Goal: Browse casually: Explore the website without a specific task or goal

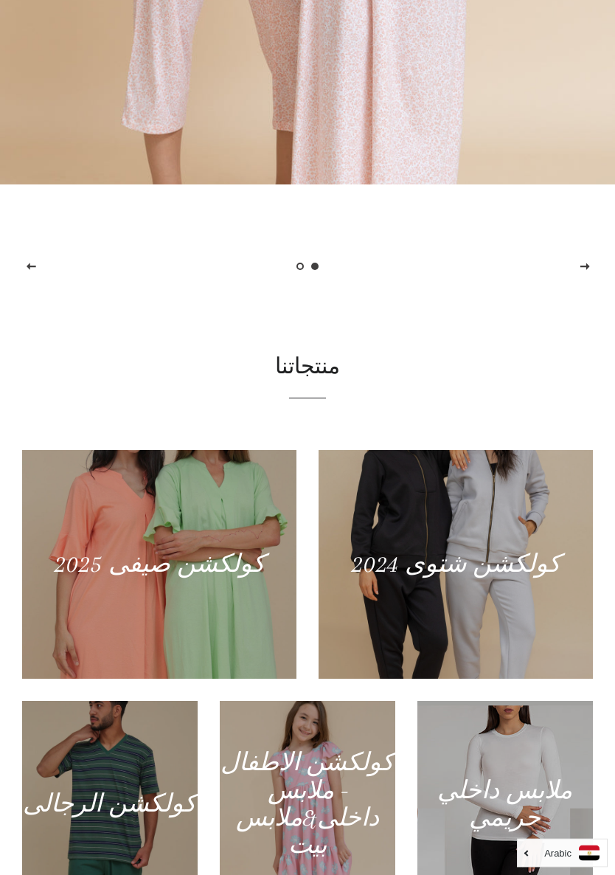
scroll to position [589, 0]
click at [491, 552] on div at bounding box center [456, 564] width 274 height 229
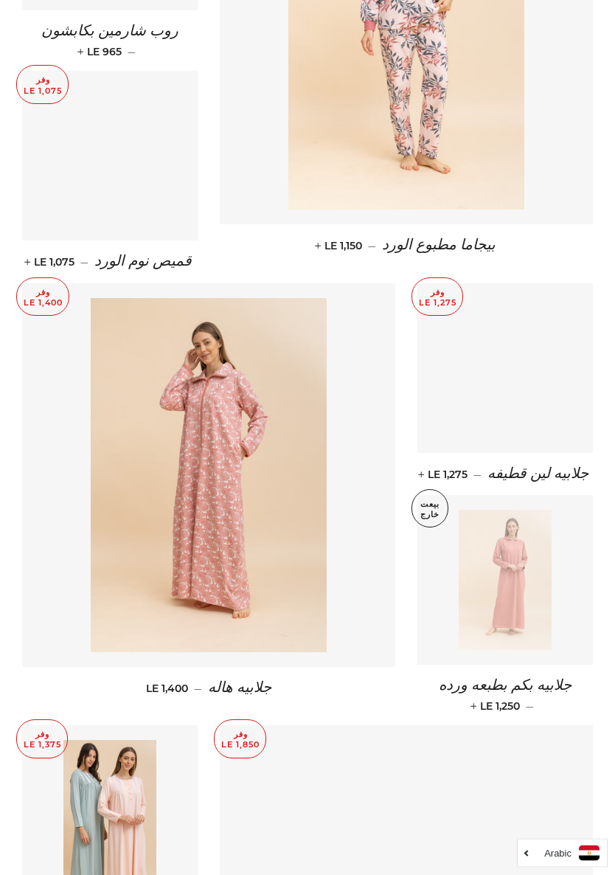
scroll to position [1161, 0]
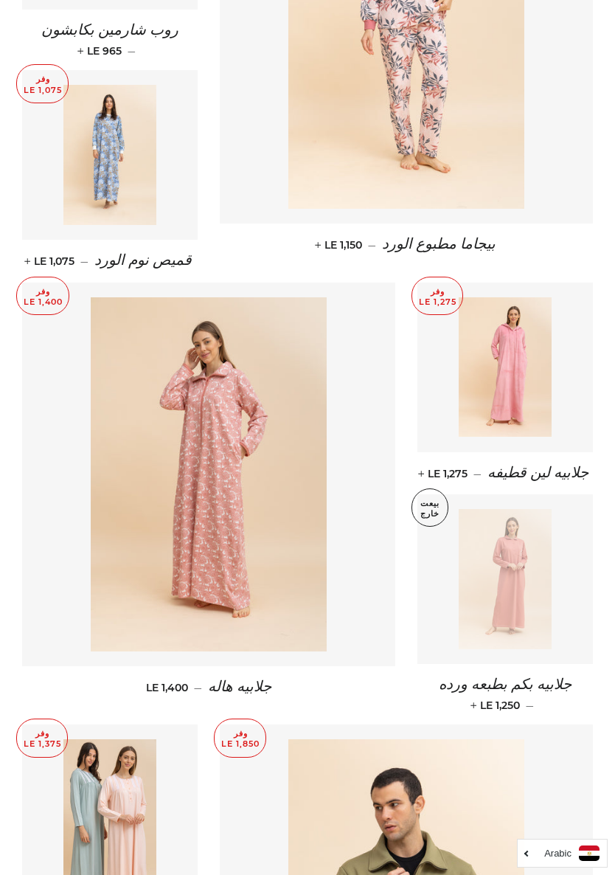
click at [252, 485] on img at bounding box center [209, 474] width 236 height 354
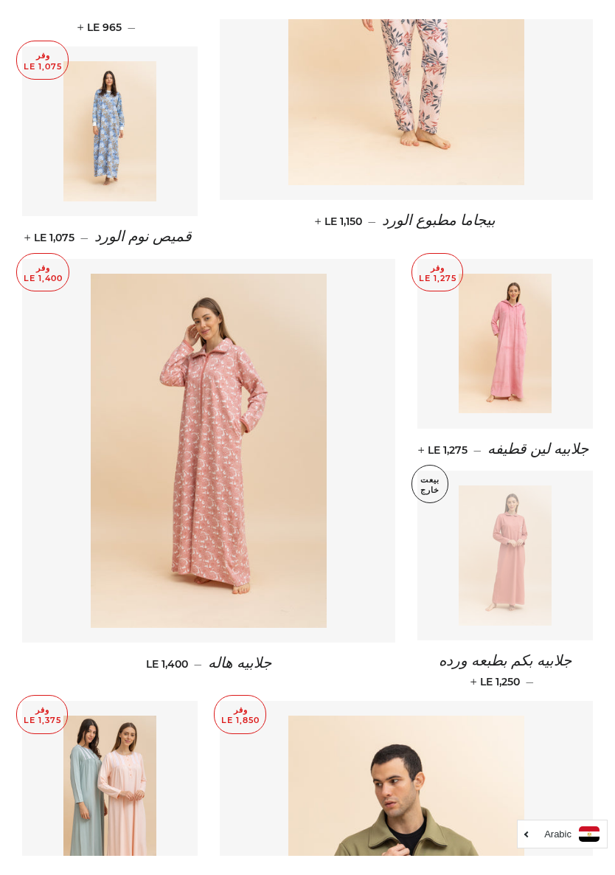
scroll to position [1201, 0]
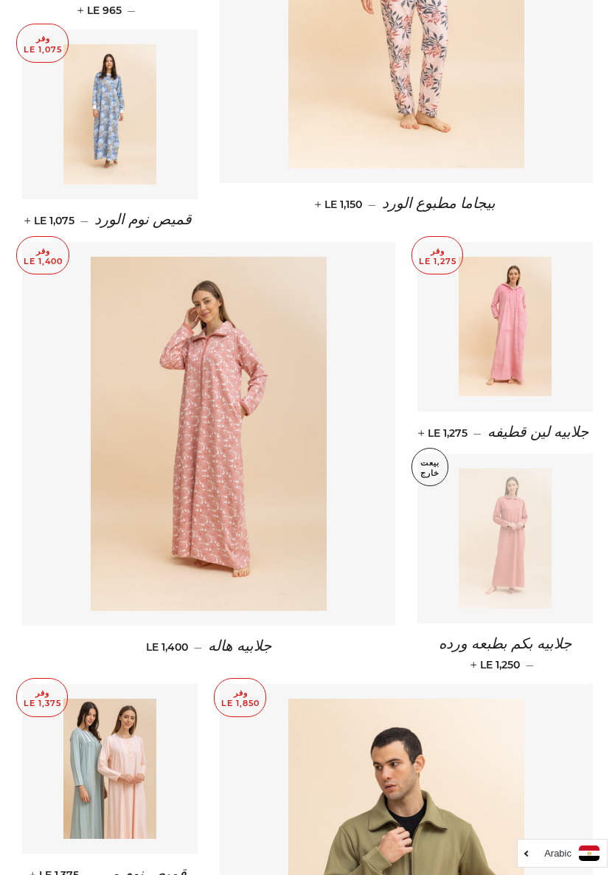
click at [524, 309] on img at bounding box center [506, 327] width 94 height 140
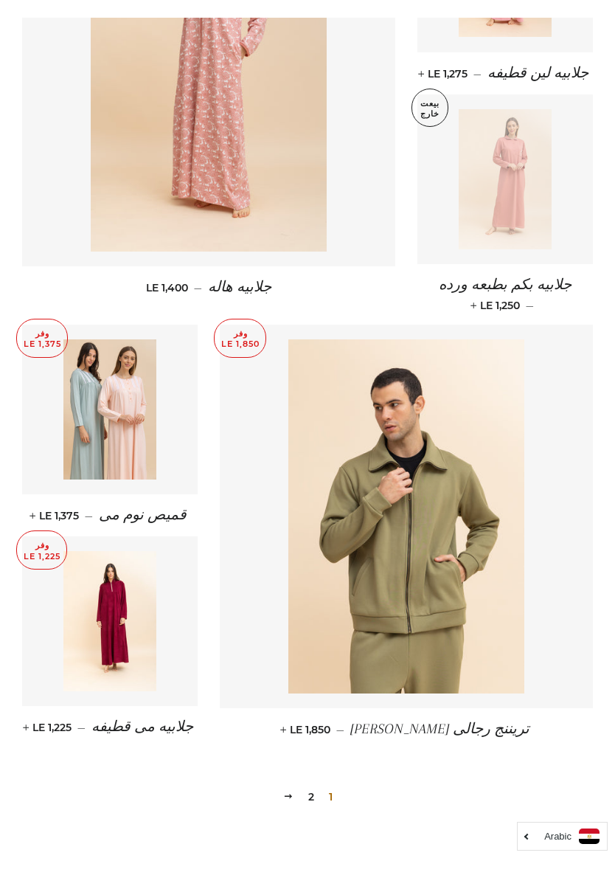
scroll to position [1564, 0]
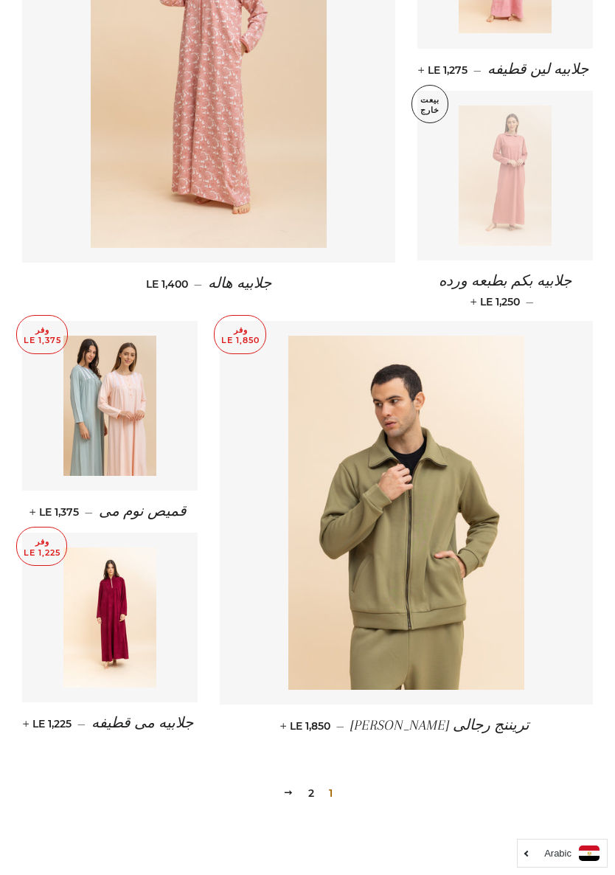
click at [312, 773] on link "2" at bounding box center [311, 793] width 18 height 22
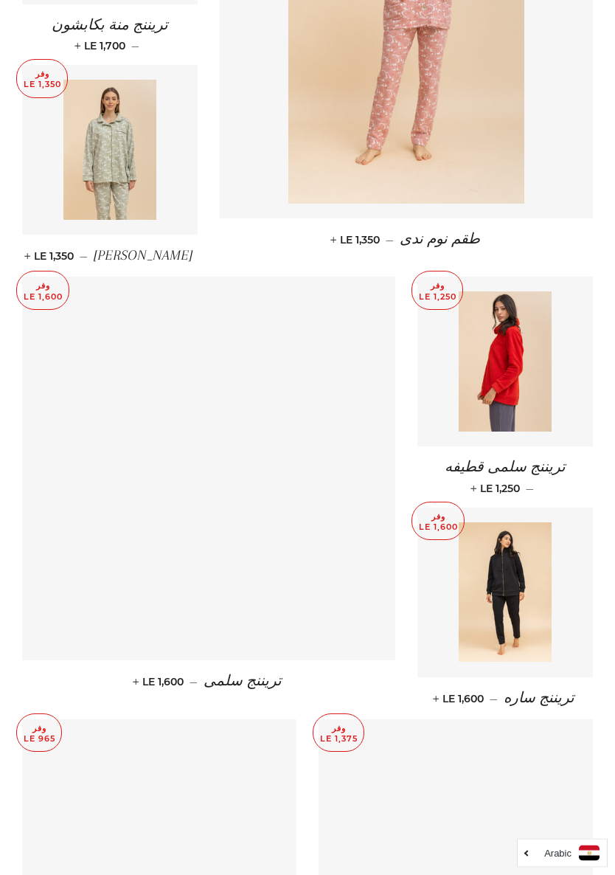
scroll to position [1150, 0]
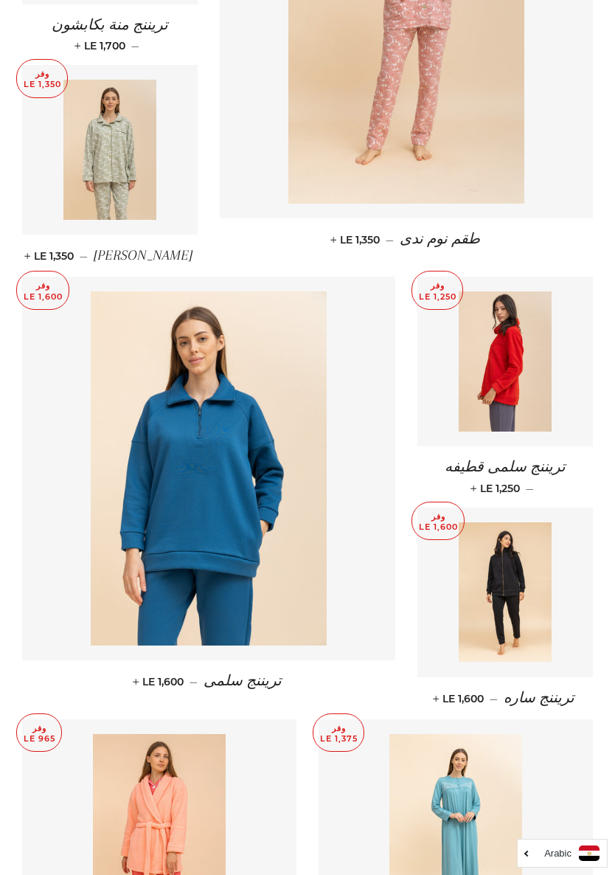
click at [528, 391] on img at bounding box center [506, 361] width 94 height 140
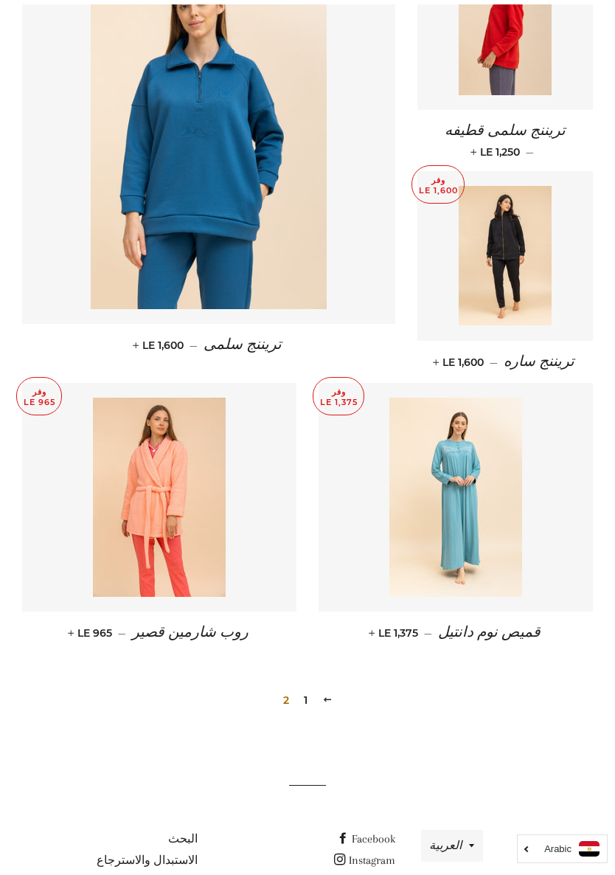
scroll to position [1489, 0]
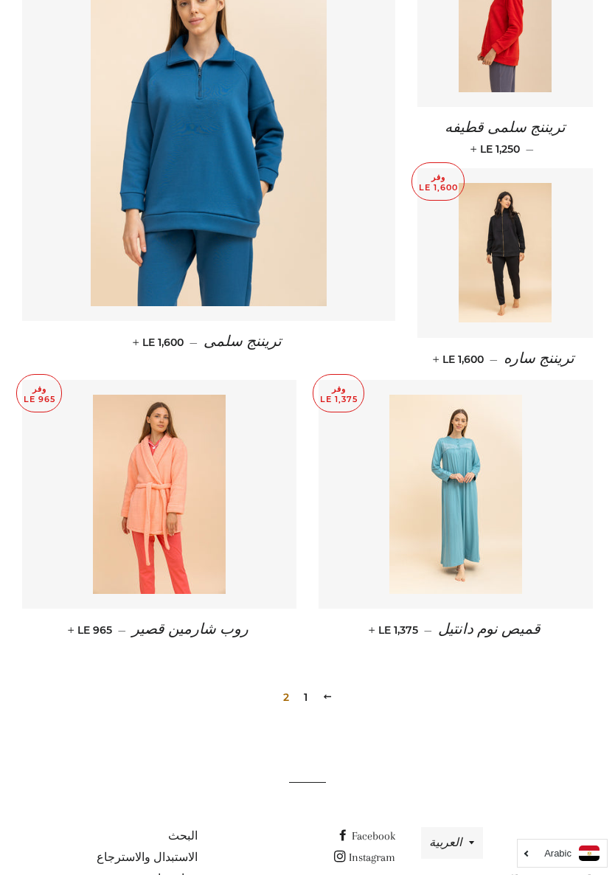
click at [310, 686] on link "1" at bounding box center [305, 697] width 15 height 22
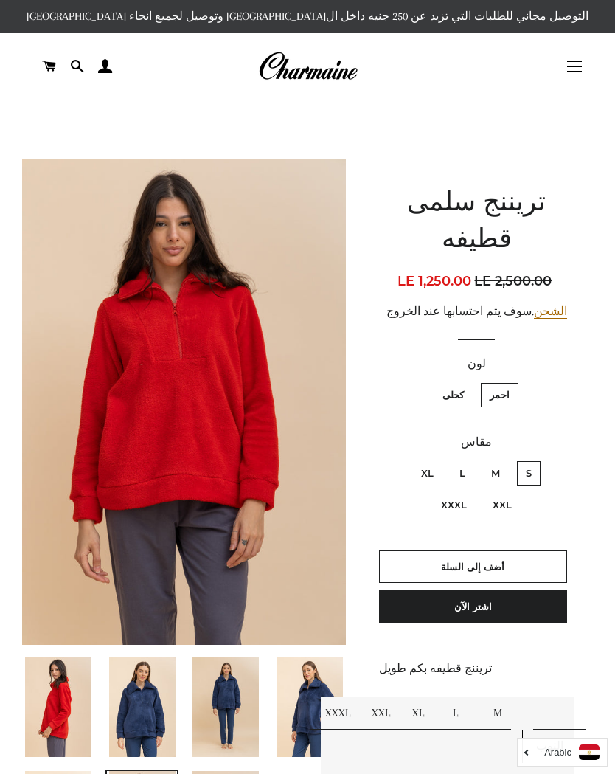
click at [138, 718] on img at bounding box center [142, 707] width 66 height 100
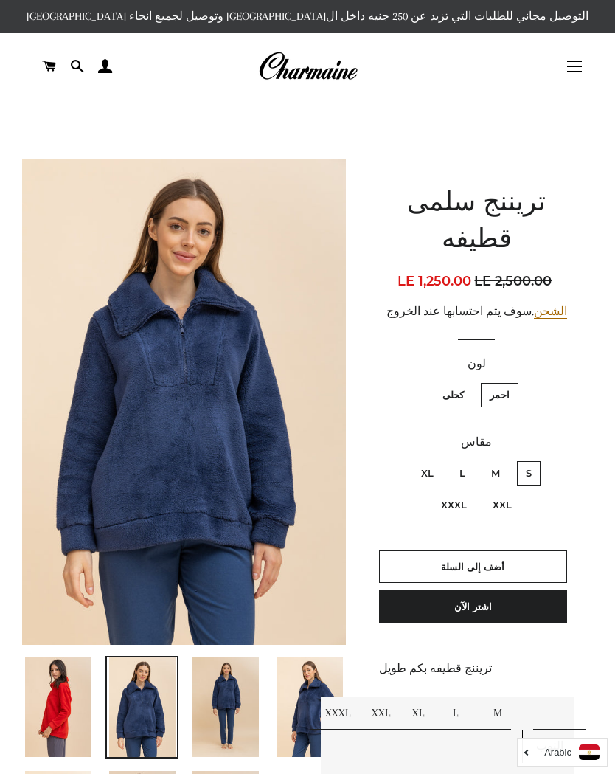
click at [235, 715] on img at bounding box center [225, 707] width 66 height 100
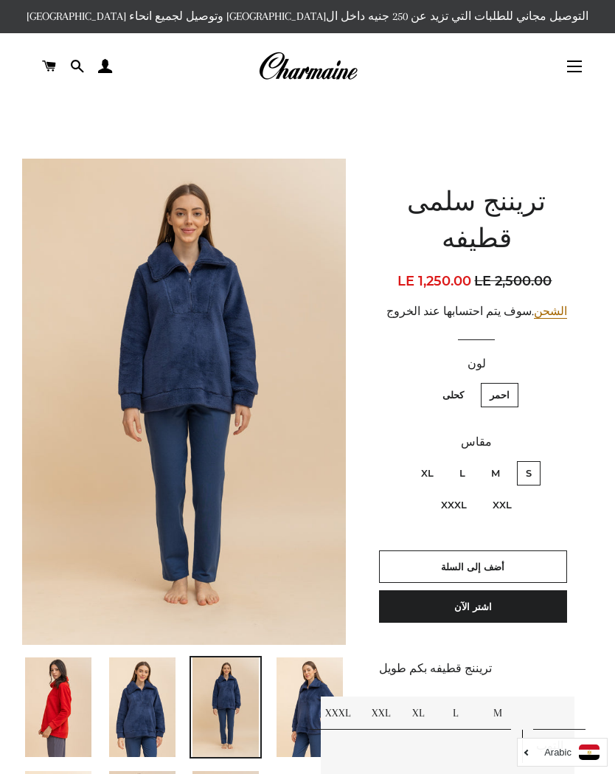
click at [56, 702] on img at bounding box center [58, 707] width 66 height 100
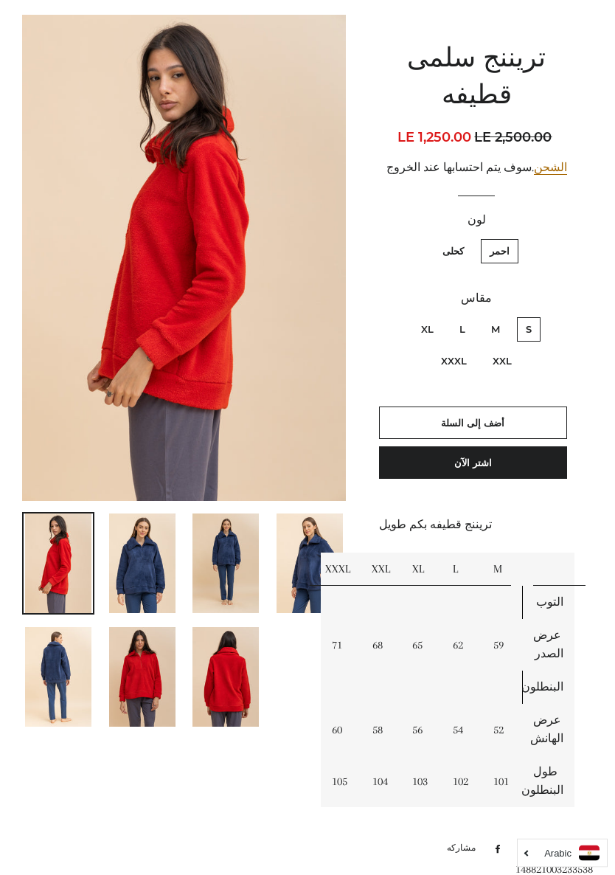
scroll to position [145, 0]
click at [154, 668] on img at bounding box center [142, 676] width 66 height 100
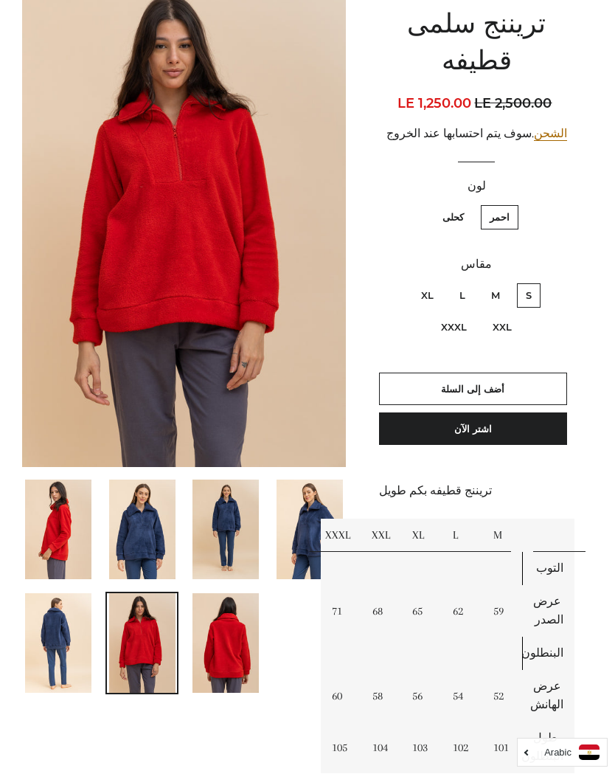
scroll to position [0, 0]
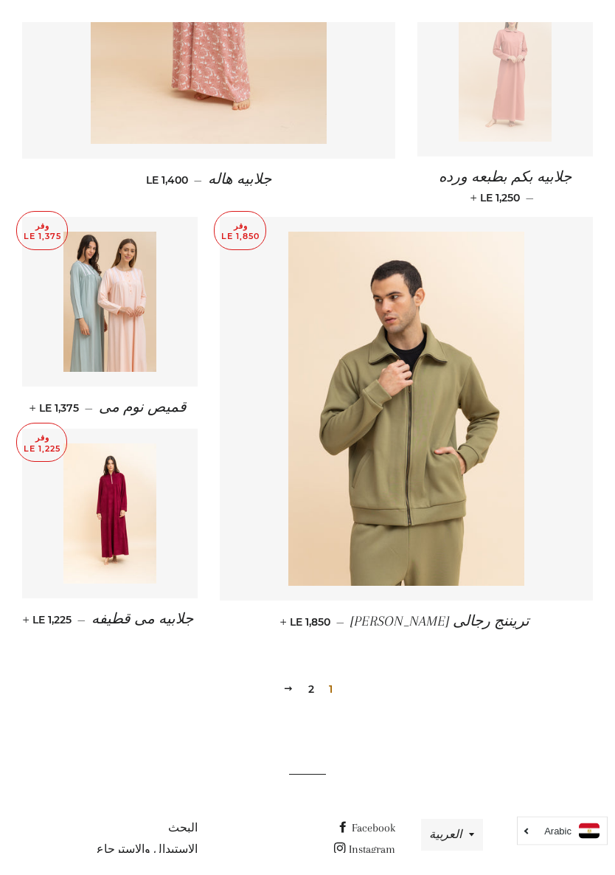
scroll to position [1676, 0]
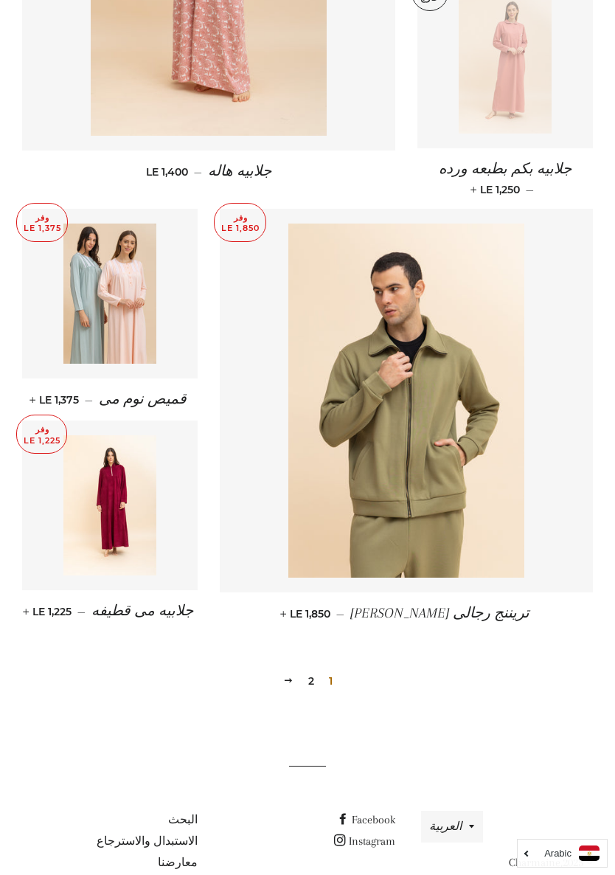
click at [136, 513] on img at bounding box center [110, 505] width 94 height 140
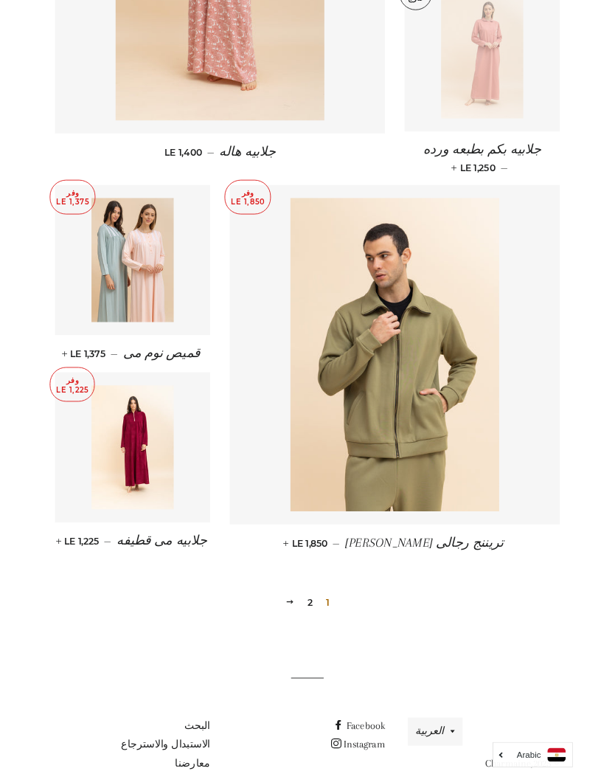
scroll to position [1718, 0]
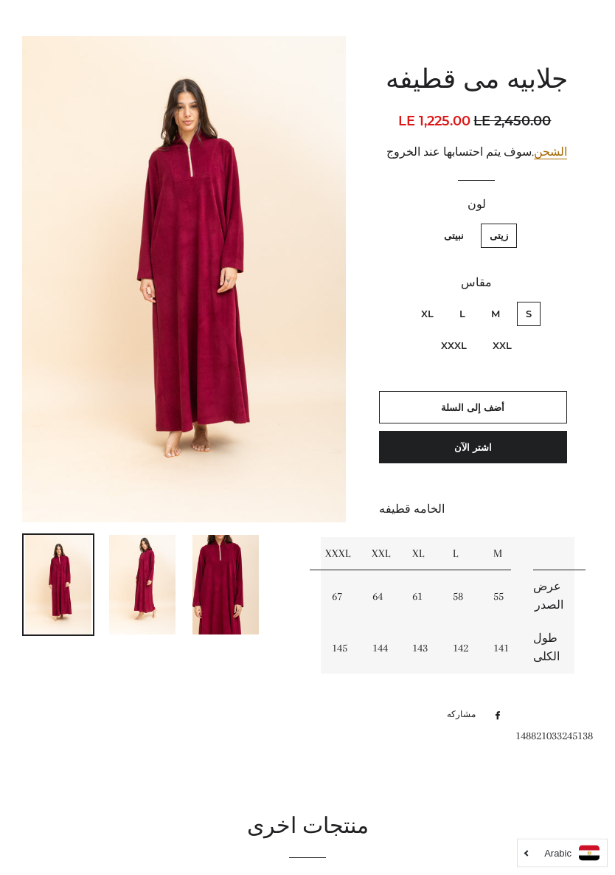
scroll to position [117, 0]
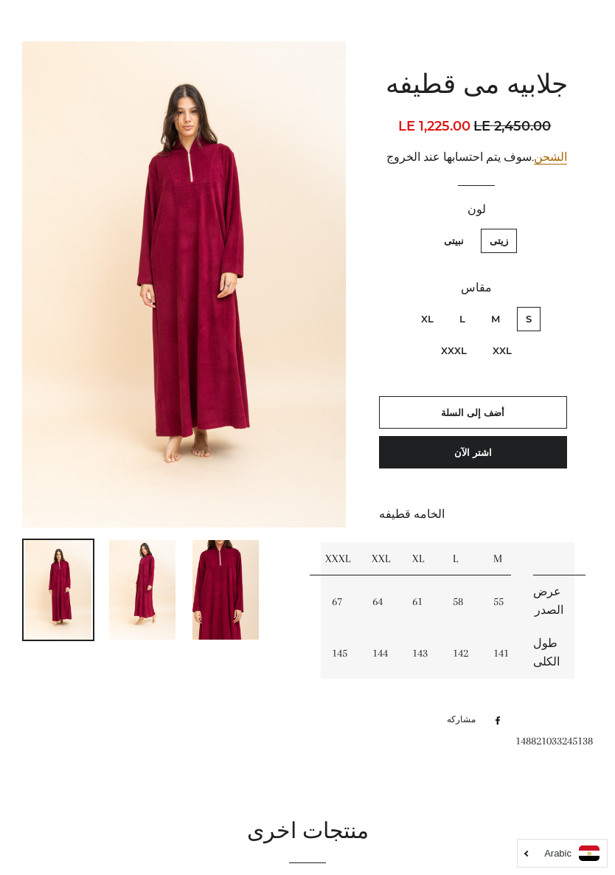
click at [138, 588] on img at bounding box center [142, 590] width 66 height 100
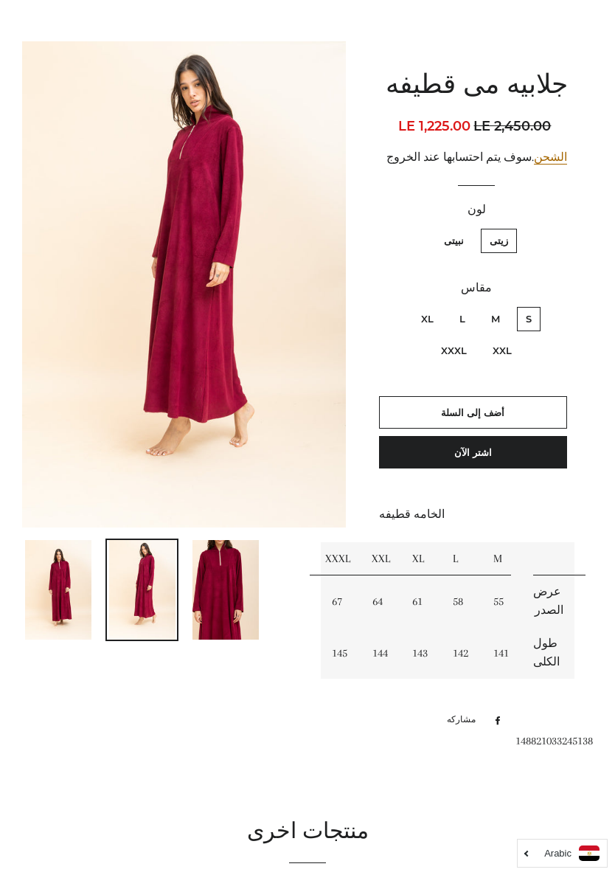
click at [212, 597] on img at bounding box center [225, 590] width 66 height 100
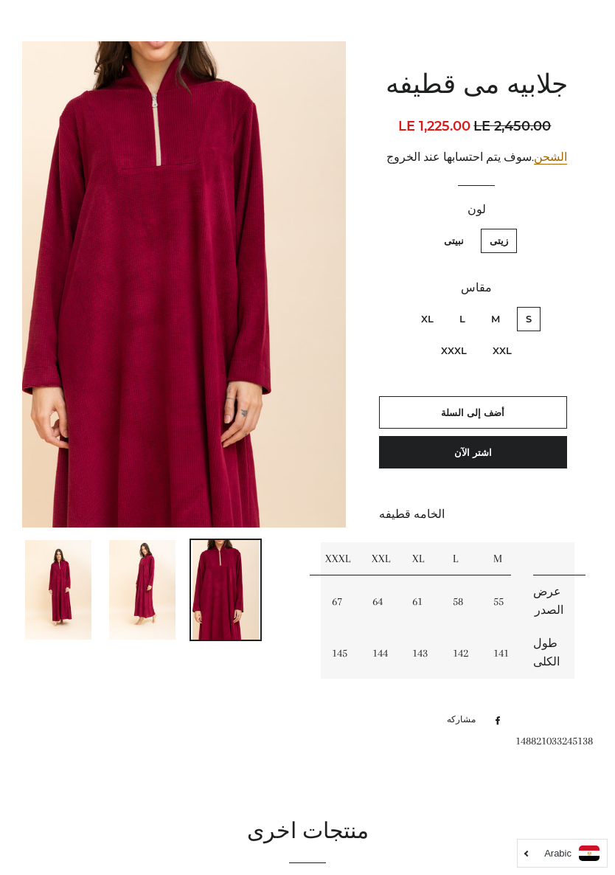
click at [143, 587] on img at bounding box center [142, 590] width 66 height 100
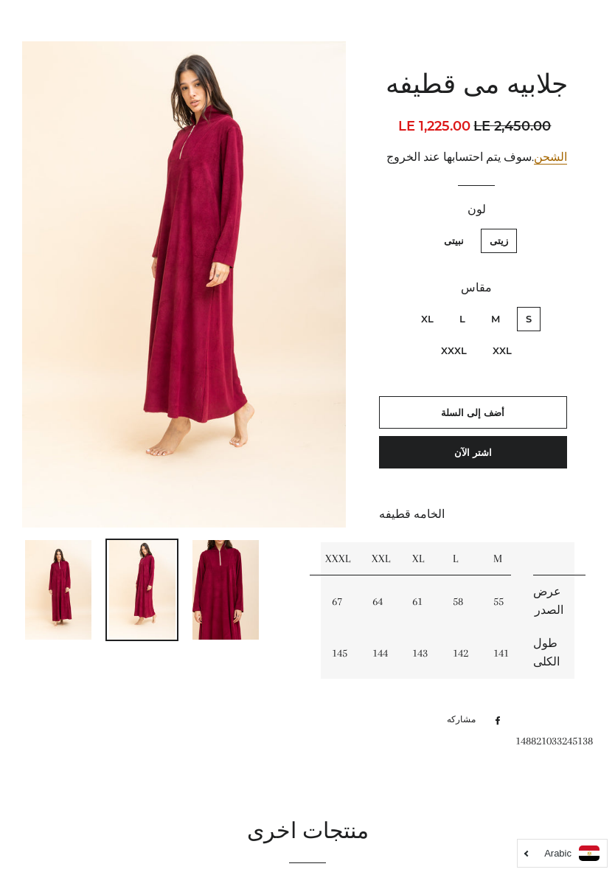
click at [61, 567] on img at bounding box center [58, 590] width 66 height 100
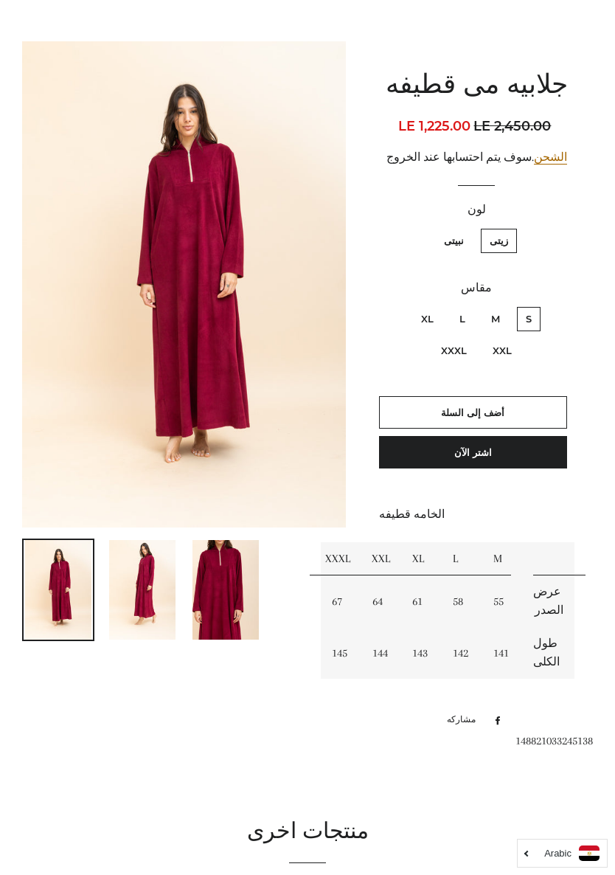
click at [140, 605] on img at bounding box center [142, 590] width 66 height 100
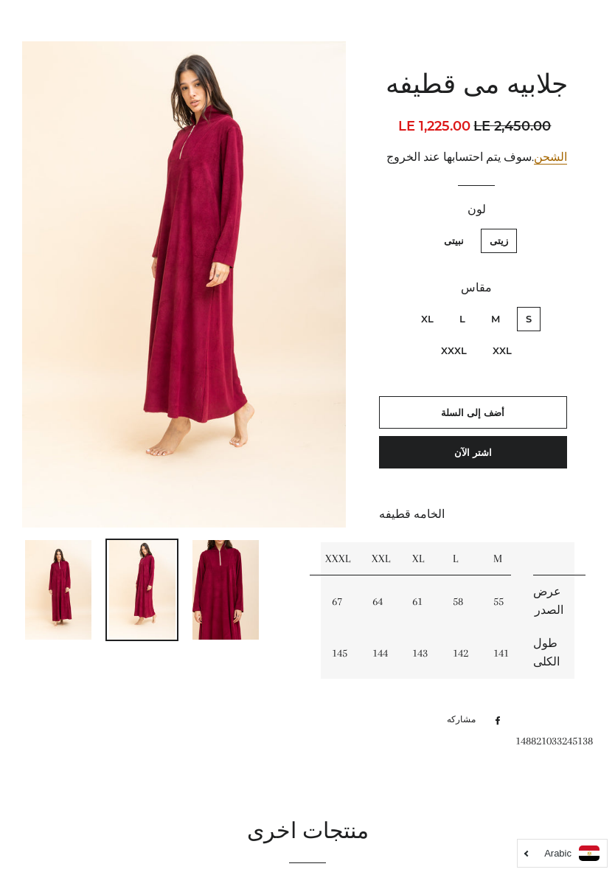
click at [218, 595] on img at bounding box center [225, 590] width 66 height 100
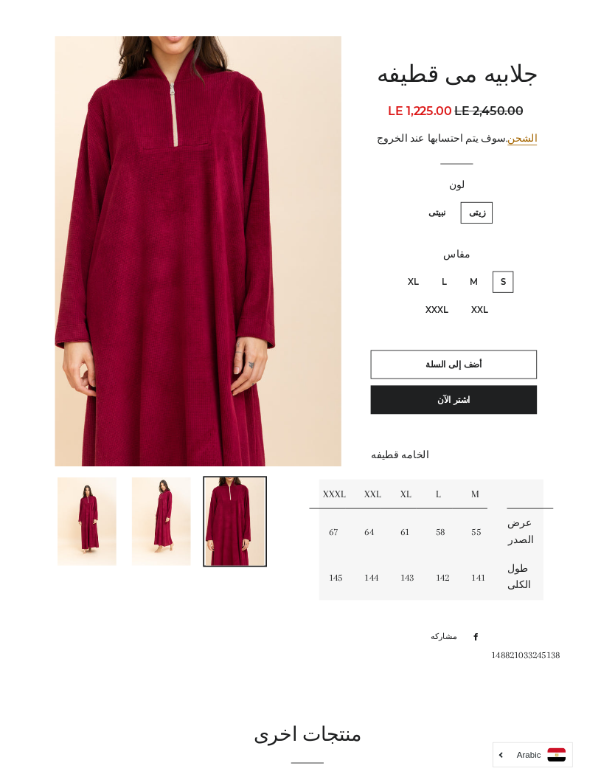
scroll to position [0, 0]
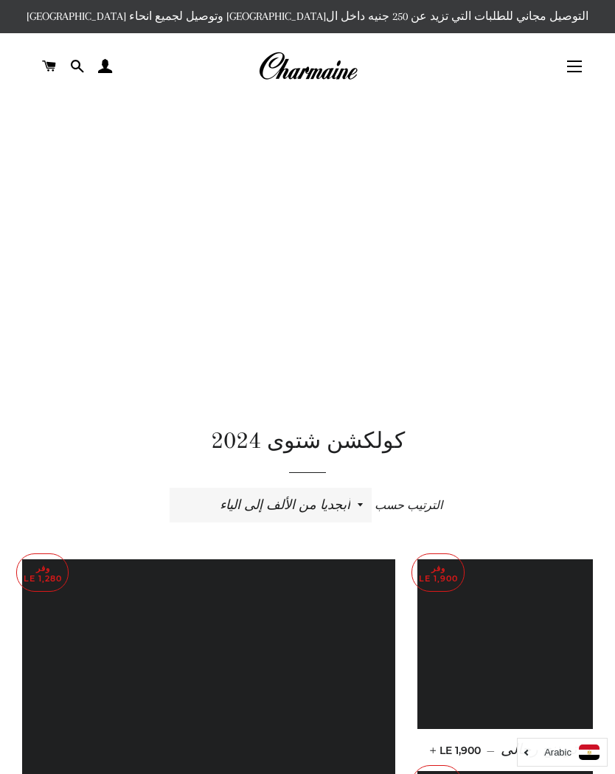
scroll to position [1530, 0]
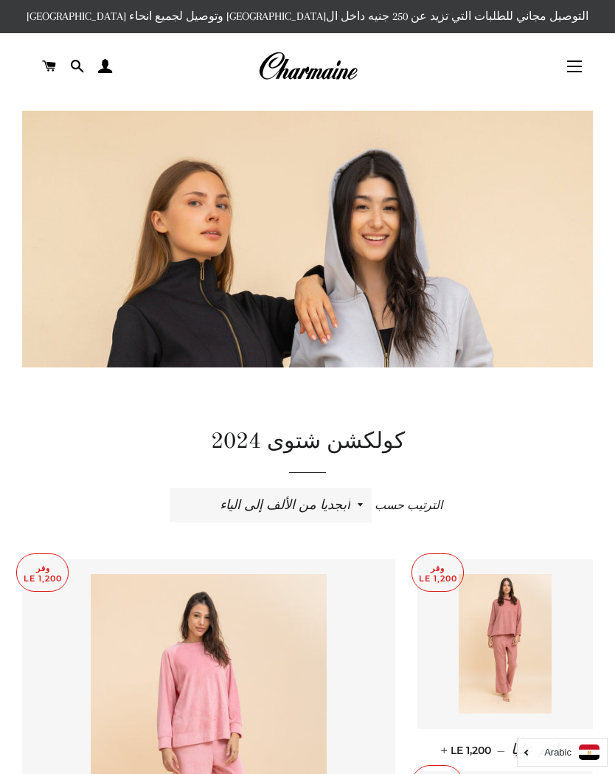
click at [571, 67] on span "button" at bounding box center [574, 66] width 15 height 1
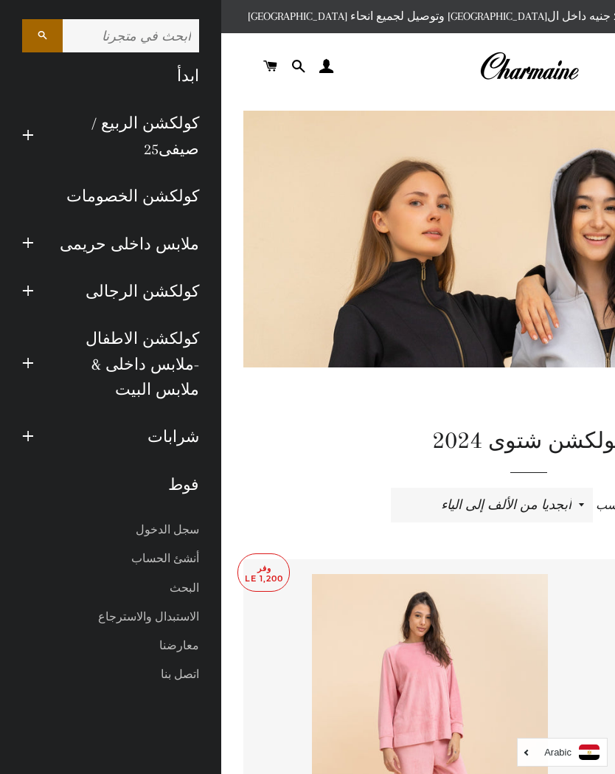
click at [168, 156] on link "كولكشن الربيع / صيفى25" at bounding box center [127, 136] width 165 height 73
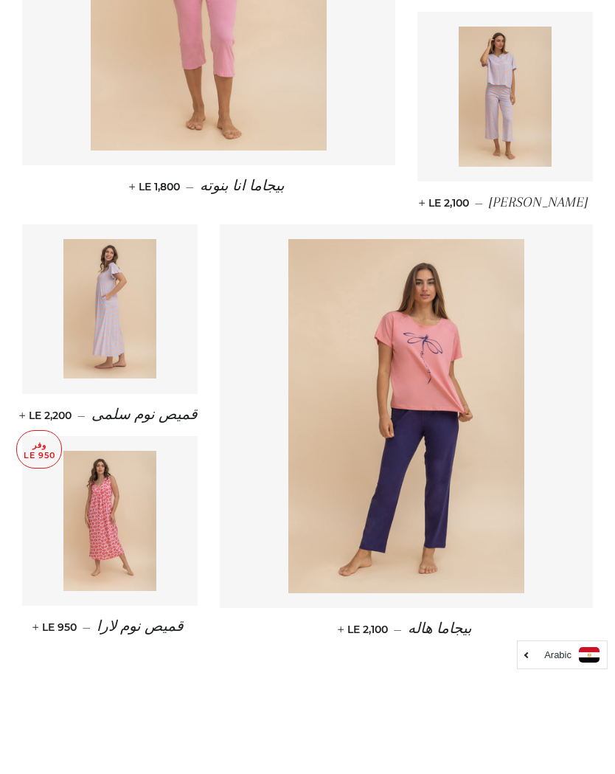
scroll to position [1795, 0]
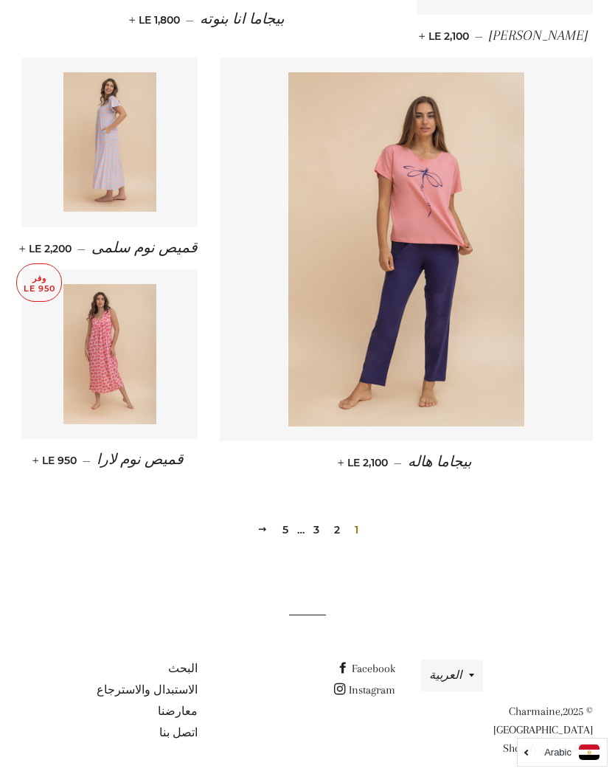
click at [335, 533] on link "2" at bounding box center [337, 529] width 18 height 22
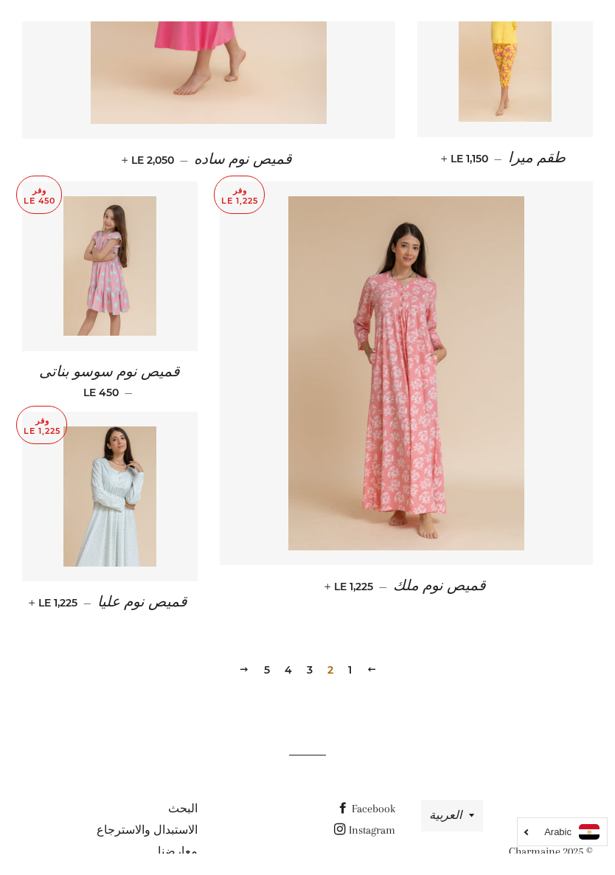
scroll to position [1677, 0]
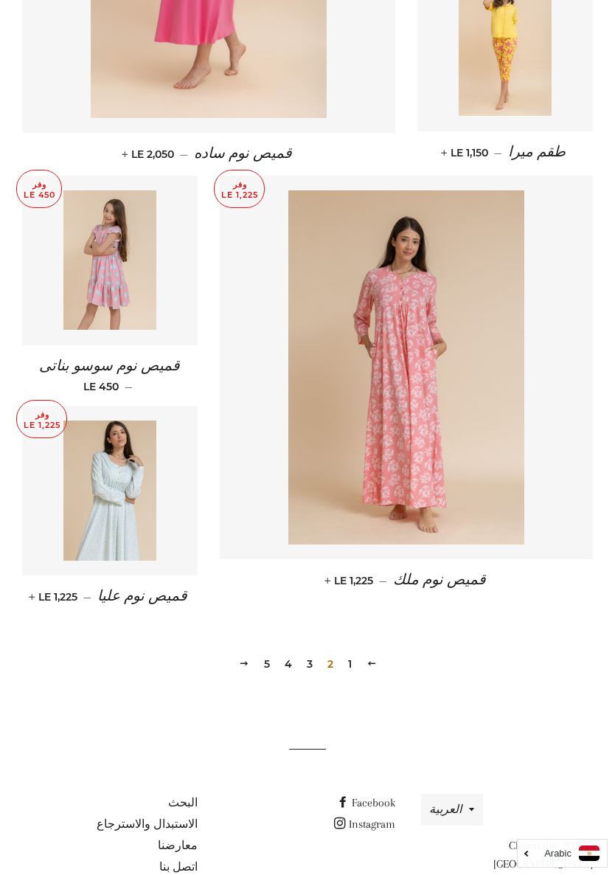
click at [308, 664] on link "3" at bounding box center [310, 664] width 18 height 22
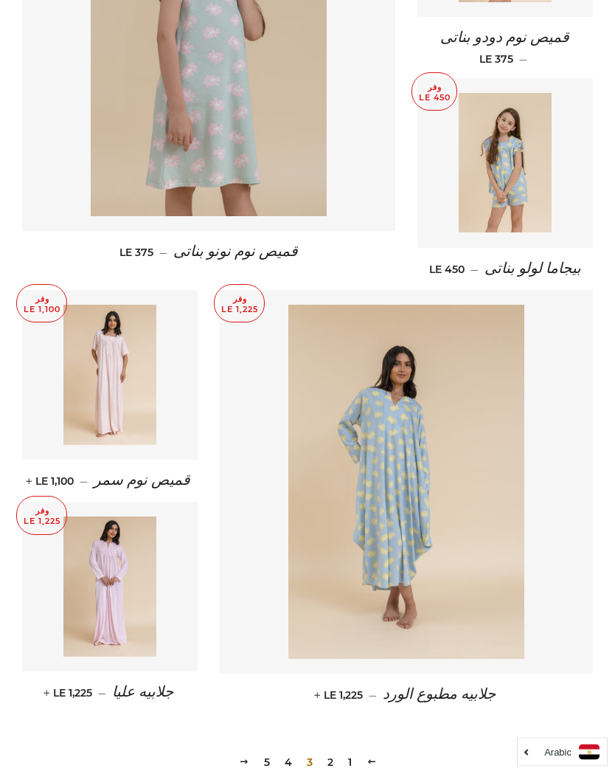
scroll to position [1612, 0]
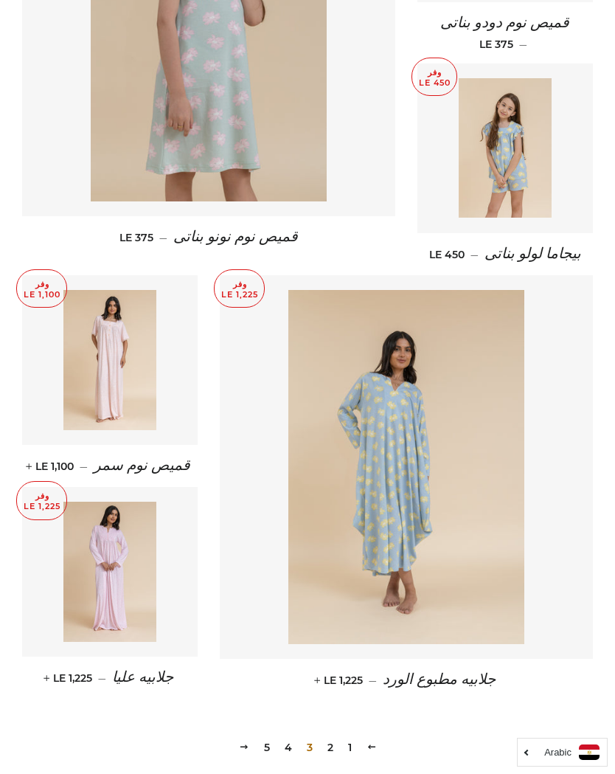
click at [289, 736] on link "4" at bounding box center [288, 747] width 19 height 22
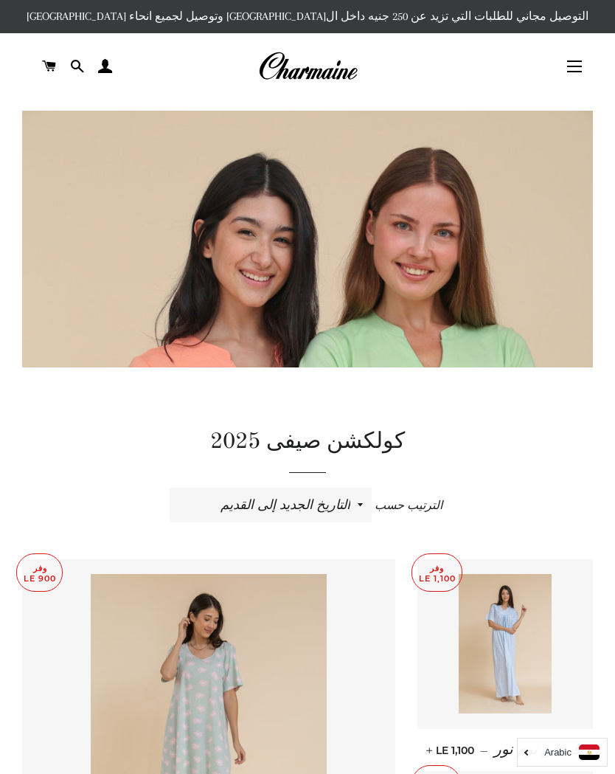
click at [566, 69] on button "التنقل في الموقع" at bounding box center [574, 66] width 37 height 37
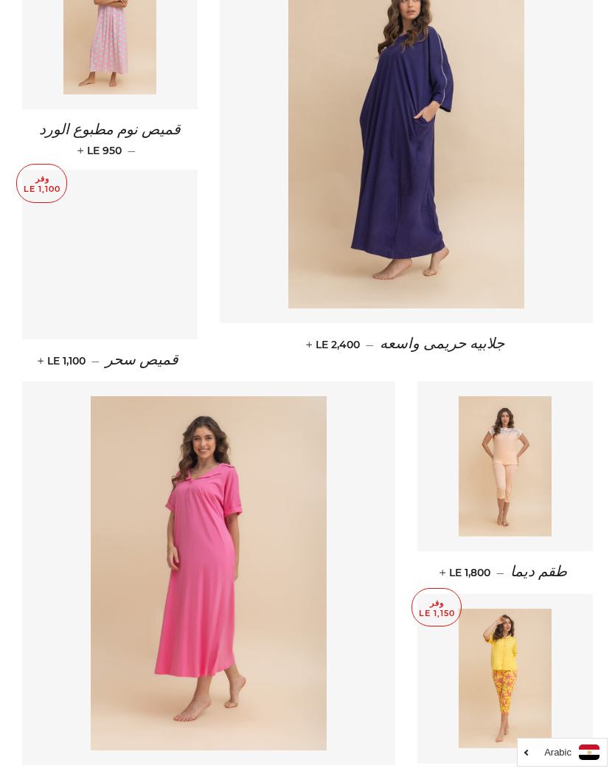
scroll to position [1005, 0]
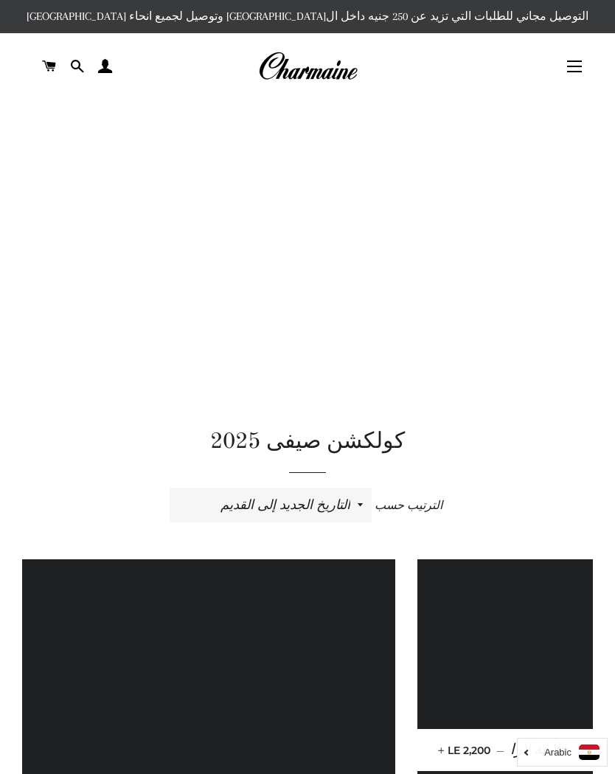
scroll to position [1795, 0]
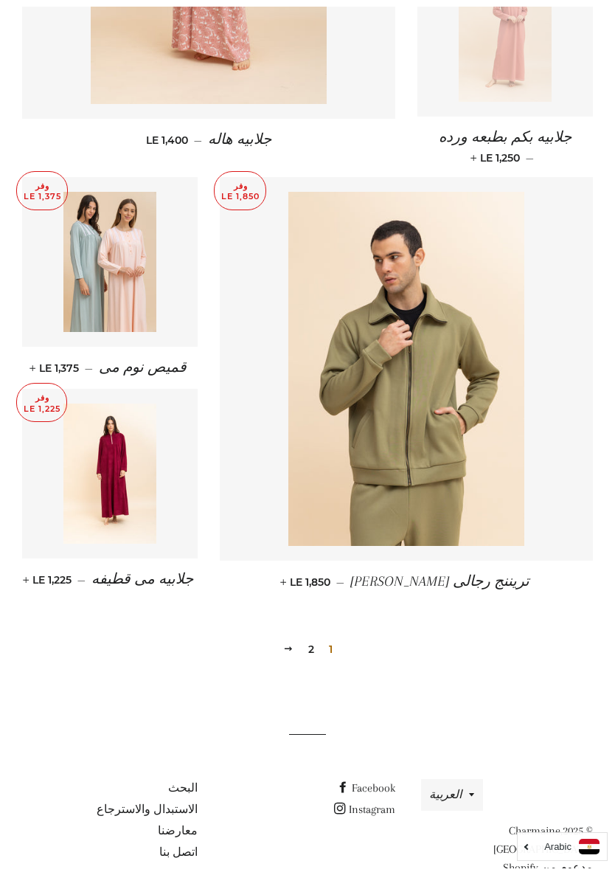
scroll to position [1709, 0]
click at [109, 469] on img at bounding box center [110, 473] width 94 height 140
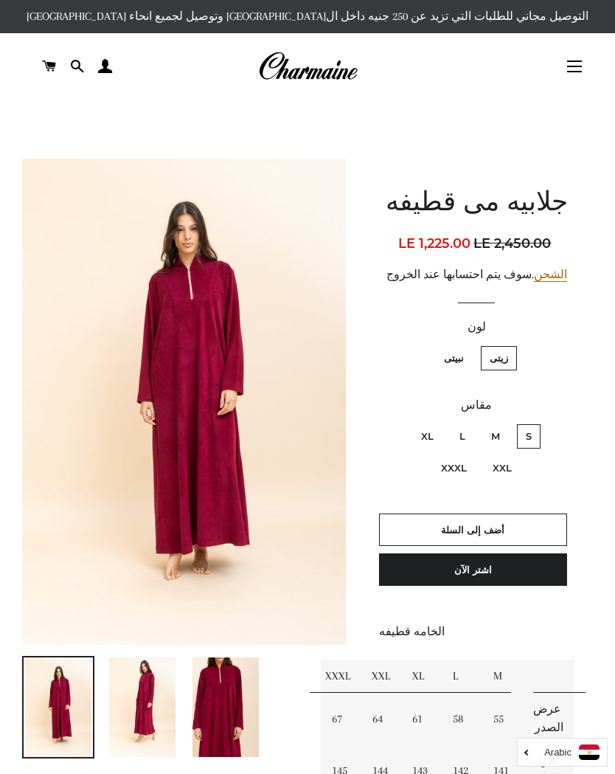
click at [135, 515] on img at bounding box center [184, 401] width 324 height 485
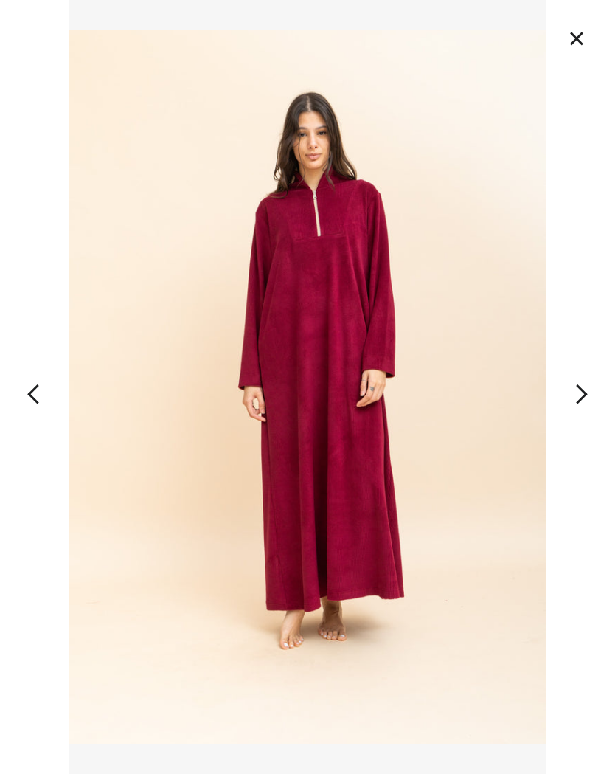
click at [583, 45] on button "×" at bounding box center [576, 38] width 32 height 32
